Goal: Find specific page/section: Find specific page/section

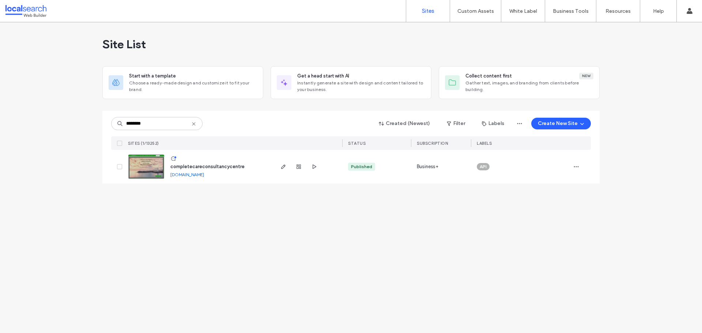
type input "********"
click at [200, 167] on span "completecareconsultancycentre" at bounding box center [207, 166] width 74 height 5
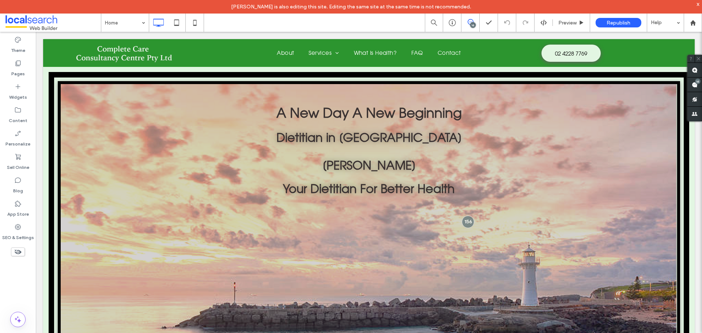
click at [470, 22] on icon at bounding box center [471, 22] width 6 height 6
click at [697, 83] on div "16" at bounding box center [697, 81] width 5 height 5
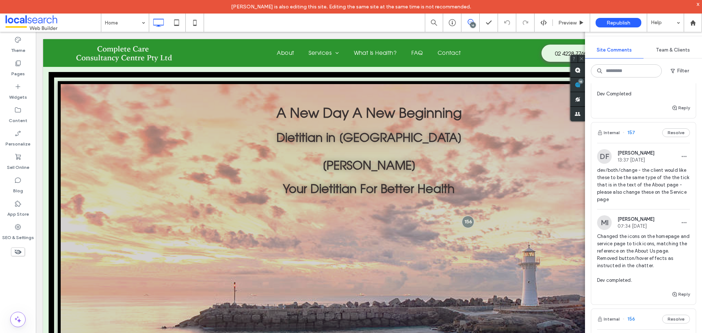
scroll to position [1007, 0]
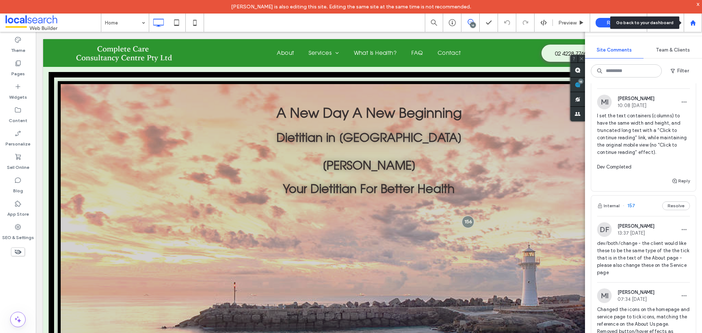
click at [695, 24] on use at bounding box center [692, 22] width 5 height 5
